Goal: Task Accomplishment & Management: Use online tool/utility

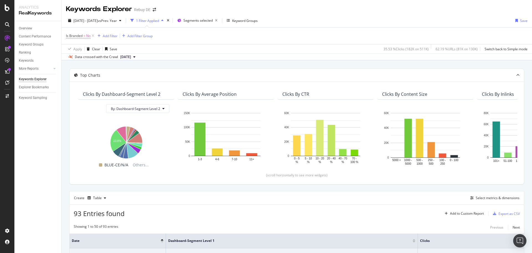
scroll to position [83, 0]
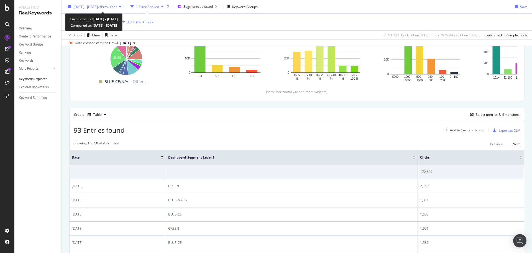
click at [94, 6] on span "[DATE] - [DATE]" at bounding box center [85, 6] width 24 height 5
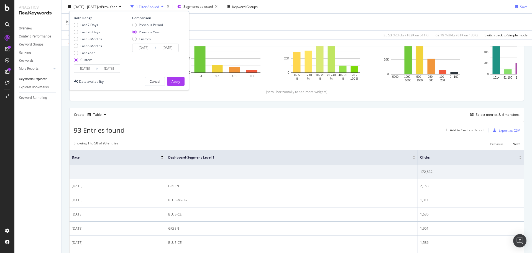
click at [84, 65] on input "[DATE]" at bounding box center [85, 69] width 22 height 8
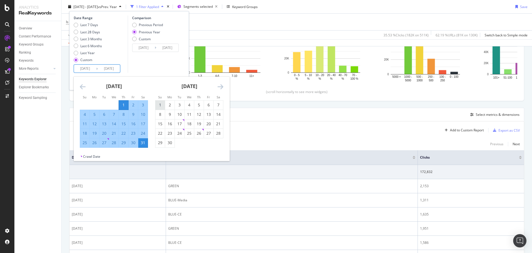
click at [160, 107] on div "1" at bounding box center [160, 105] width 9 height 6
type input "[DATE]"
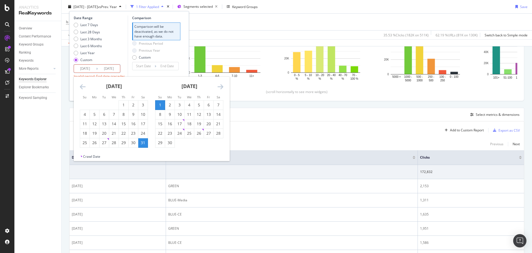
click at [222, 88] on icon "Move forward to switch to the next month." at bounding box center [221, 86] width 6 height 7
click at [85, 68] on input "[DATE]" at bounding box center [85, 69] width 22 height 8
click at [81, 105] on div "1" at bounding box center [84, 105] width 9 height 6
click at [224, 86] on div "[DATE] 1 2 3 4 5 6 7 8 9 10 11 12 13 14 15 16 17 18 19 20 21 22 23 24 25 26 27 …" at bounding box center [189, 112] width 75 height 71
click at [223, 85] on icon "Move forward to switch to the next month." at bounding box center [221, 86] width 6 height 7
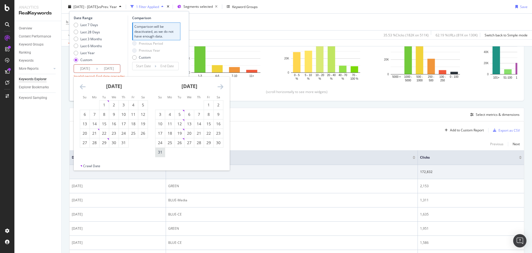
click at [159, 154] on div "31" at bounding box center [160, 152] width 9 height 6
type input "[DATE]"
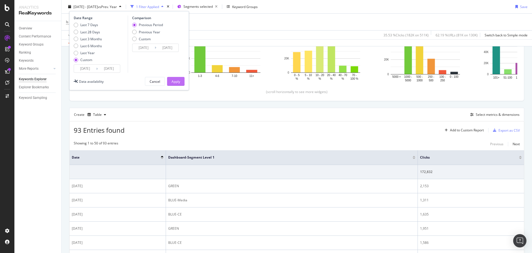
click at [172, 81] on div "Apply" at bounding box center [176, 81] width 9 height 5
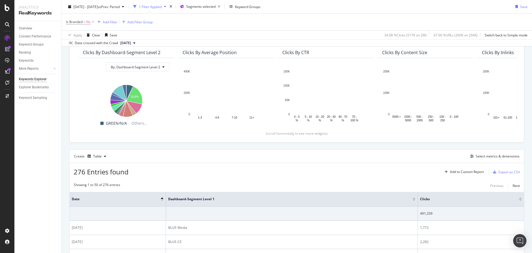
scroll to position [111, 0]
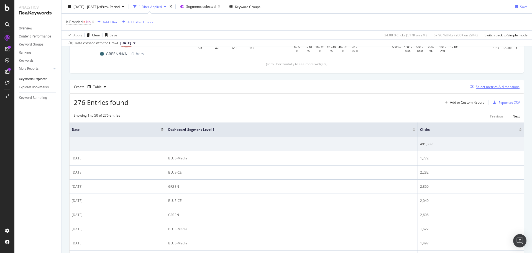
click at [503, 87] on div "Select metrics & dimensions" at bounding box center [498, 86] width 44 height 5
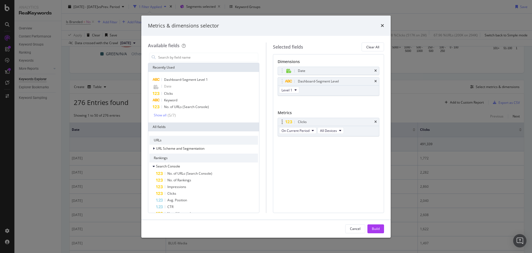
click at [376, 120] on div "Clicks" at bounding box center [328, 122] width 101 height 8
click at [375, 120] on icon "times" at bounding box center [376, 121] width 2 height 3
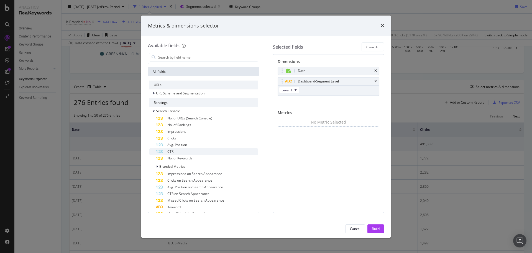
scroll to position [55, 0]
click at [178, 131] on span "Impressions" at bounding box center [176, 131] width 19 height 5
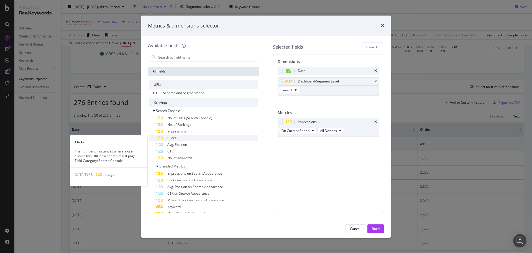
click at [175, 137] on span "Clicks" at bounding box center [171, 137] width 9 height 5
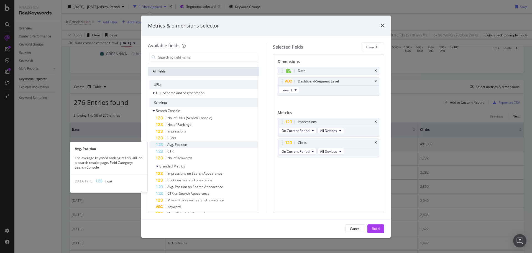
click at [176, 143] on span "Avg. Position" at bounding box center [177, 144] width 20 height 5
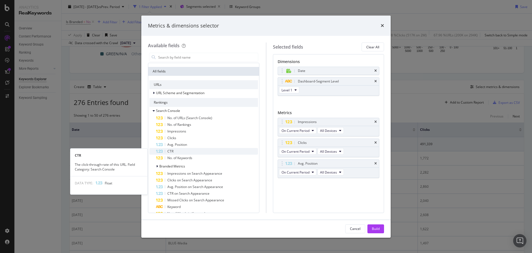
click at [175, 152] on div "CTR" at bounding box center [207, 151] width 102 height 7
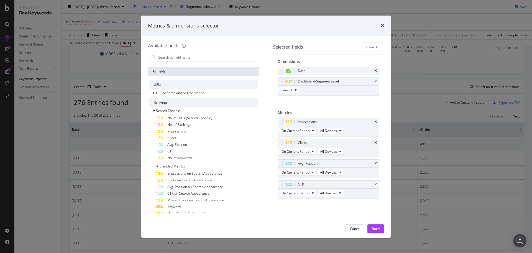
click at [39, 163] on div "Metrics & dimensions selector Available fields Recently Used Dashboard-Segment …" at bounding box center [266, 126] width 532 height 253
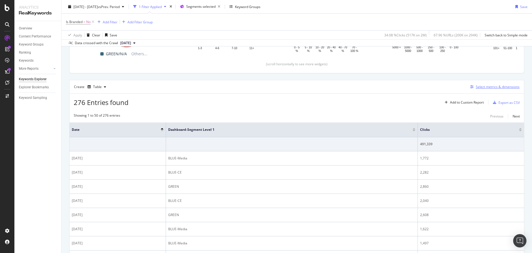
click at [488, 84] on div "Select metrics & dimensions" at bounding box center [494, 87] width 52 height 6
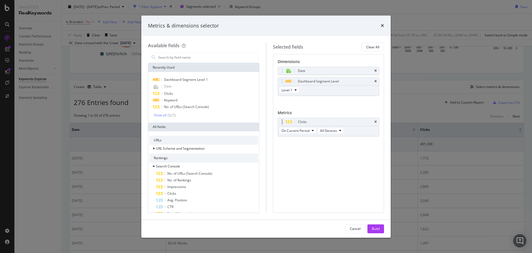
click at [374, 121] on div "Clicks" at bounding box center [328, 122] width 101 height 8
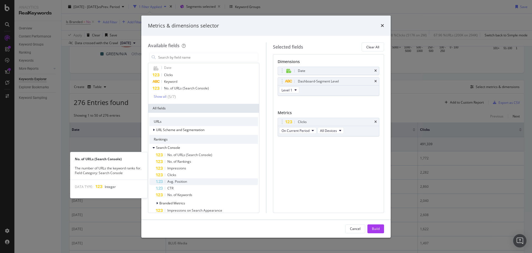
scroll to position [28, 0]
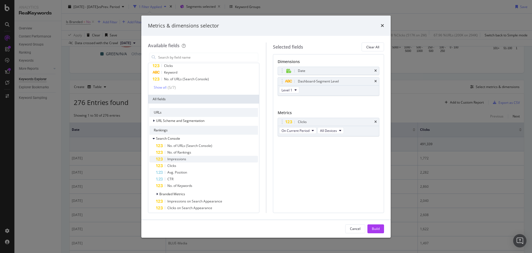
click at [180, 159] on span "Impressions" at bounding box center [176, 158] width 19 height 5
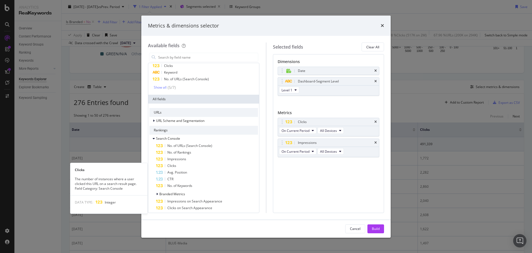
click at [178, 166] on div "Clicks" at bounding box center [207, 165] width 102 height 7
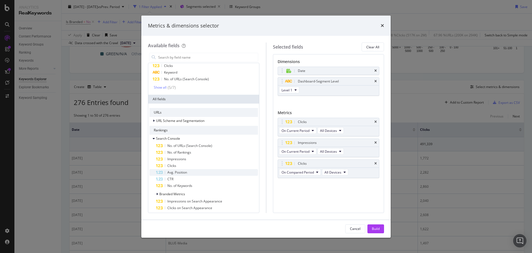
click at [178, 171] on span "Avg. Position" at bounding box center [177, 172] width 20 height 5
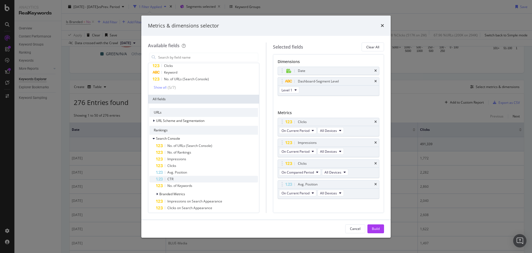
click at [174, 177] on div "CTR" at bounding box center [207, 179] width 102 height 7
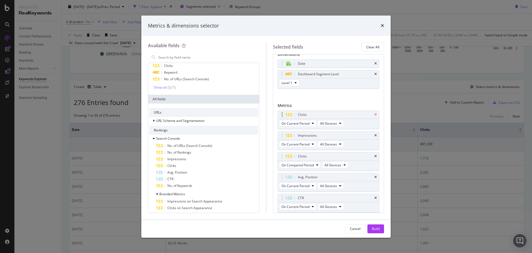
click at [375, 115] on icon "times" at bounding box center [376, 114] width 2 height 3
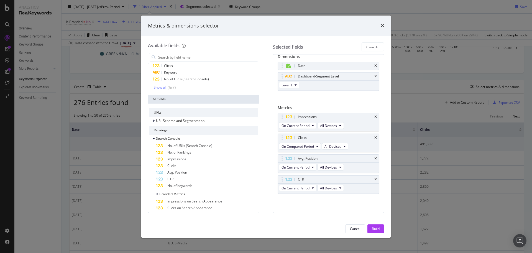
scroll to position [5, 0]
click at [372, 228] on div "Build" at bounding box center [376, 228] width 8 height 5
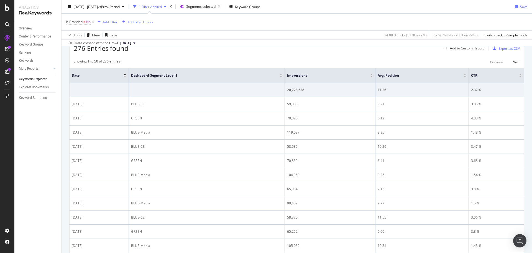
scroll to position [137, 0]
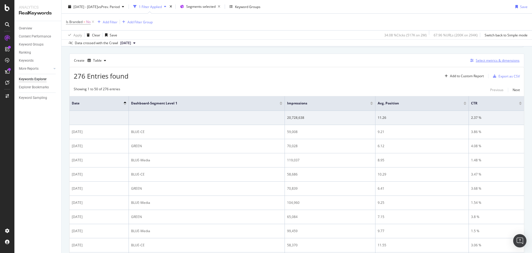
click at [498, 60] on div "Select metrics & dimensions" at bounding box center [498, 60] width 44 height 5
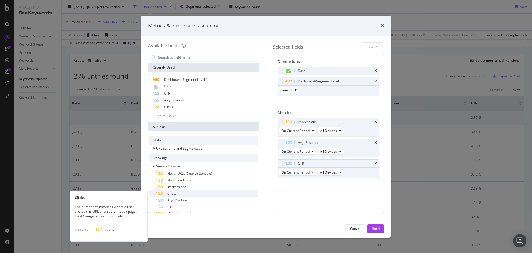
click at [168, 195] on span "Clicks" at bounding box center [171, 193] width 9 height 5
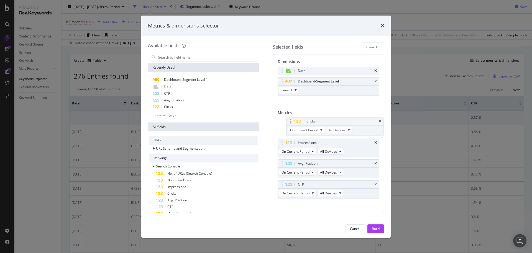
drag, startPoint x: 284, startPoint y: 187, endPoint x: 293, endPoint y: 124, distance: 63.5
click at [293, 124] on body "Analytics RealKeywords Overview Content Performance Keyword Groups Ranking Keyw…" at bounding box center [266, 126] width 532 height 253
drag, startPoint x: 282, startPoint y: 123, endPoint x: 283, endPoint y: 144, distance: 21.4
click at [374, 225] on div "Build" at bounding box center [376, 228] width 8 height 8
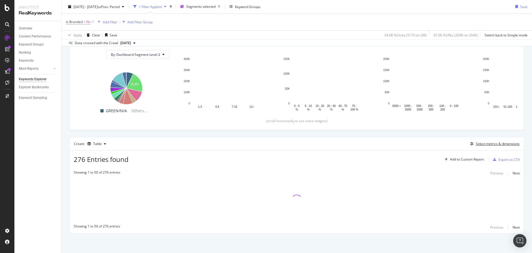
scroll to position [54, 0]
